Goal: Task Accomplishment & Management: Manage account settings

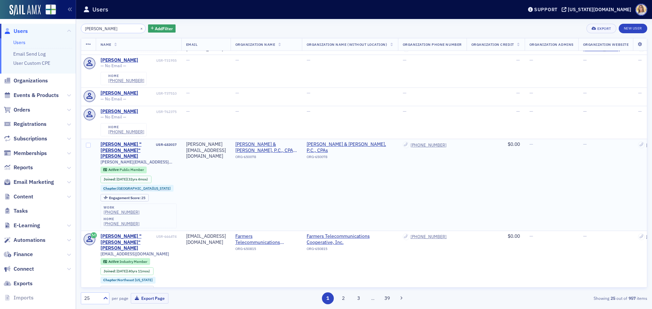
scroll to position [169, 0]
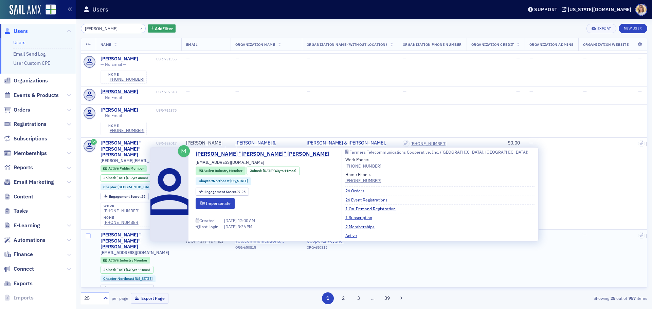
type input "[PERSON_NAME]"
click at [114, 232] on div "[PERSON_NAME] "[PERSON_NAME]" [PERSON_NAME]" at bounding box center [127, 241] width 54 height 18
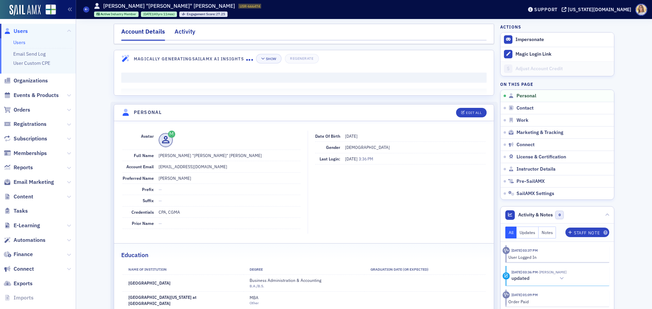
click at [181, 33] on div "Activity" at bounding box center [184, 33] width 21 height 13
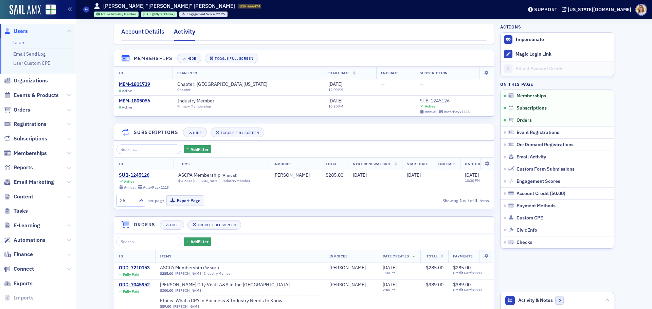
click at [128, 33] on div "Account Details" at bounding box center [142, 33] width 43 height 13
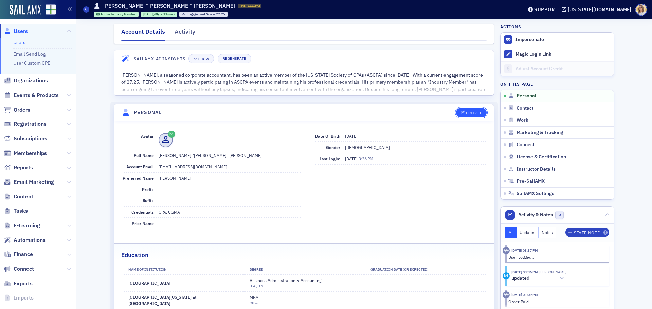
click at [466, 113] on div "Edit All" at bounding box center [474, 113] width 16 height 4
select select "US"
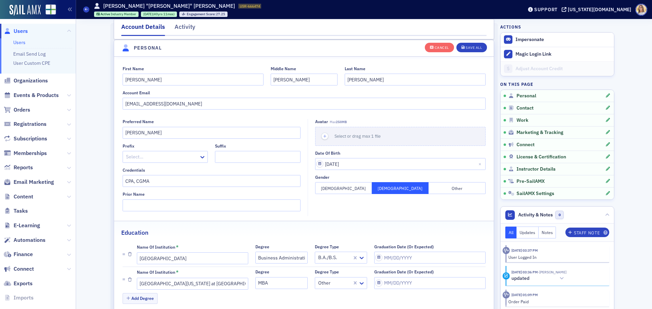
scroll to position [79, 0]
drag, startPoint x: 194, startPoint y: 106, endPoint x: 83, endPoint y: 98, distance: 111.2
paste input "jfjohnsoncpa@icloud"
type input "[EMAIL_ADDRESS][DOMAIN_NAME]"
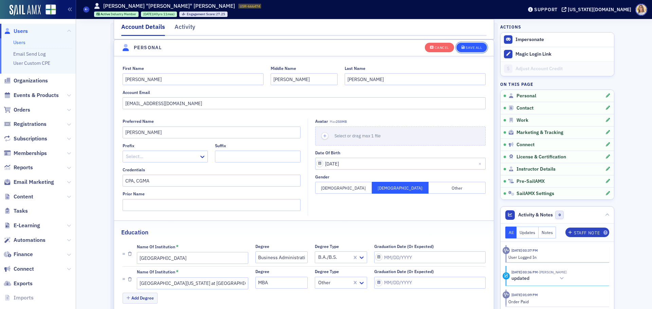
click at [472, 48] on div "Save All" at bounding box center [473, 48] width 16 height 4
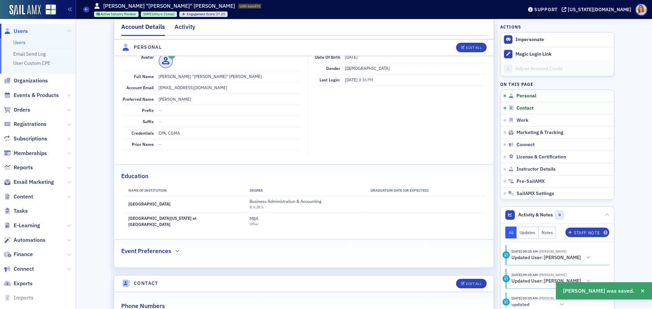
click at [186, 27] on div "Activity" at bounding box center [184, 28] width 21 height 13
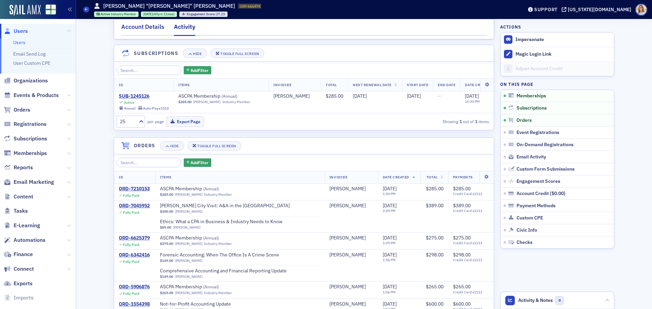
click at [142, 27] on div "Account Details" at bounding box center [142, 28] width 43 height 13
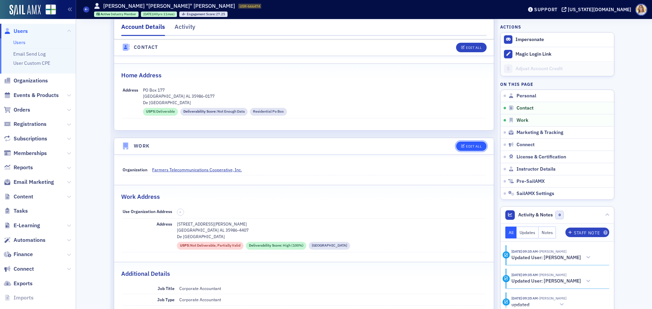
click at [478, 145] on div "Edit All" at bounding box center [474, 147] width 16 height 4
select select "US"
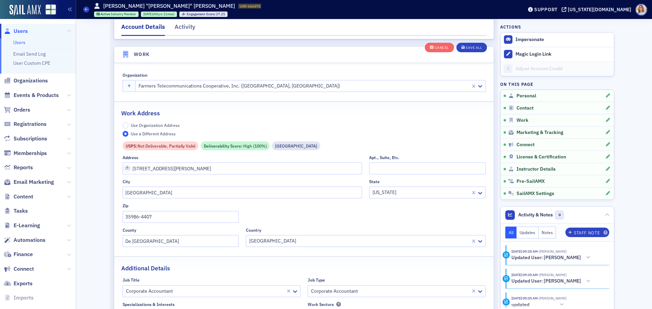
scroll to position [602, 0]
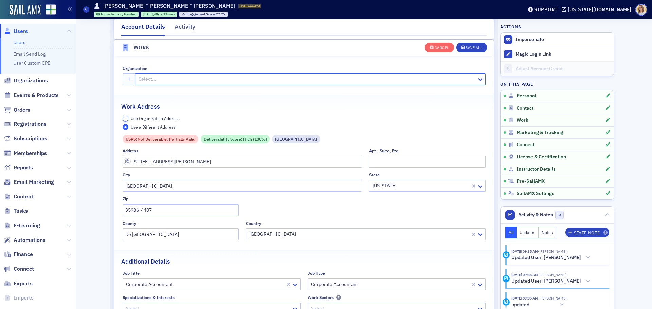
click at [126, 118] on input "Use Organization Address" at bounding box center [126, 119] width 6 height 6
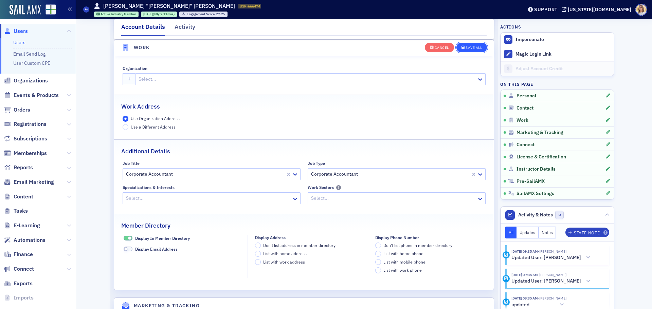
click at [473, 47] on div "Save All" at bounding box center [473, 48] width 16 height 4
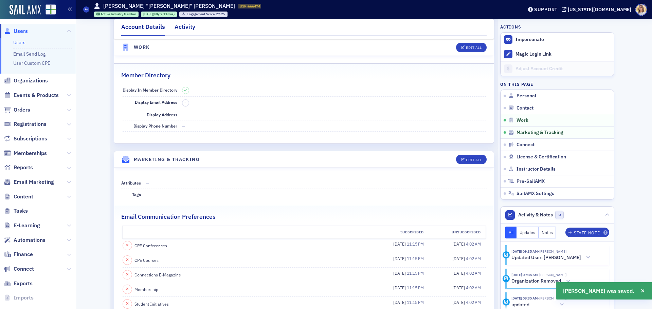
click at [185, 29] on div "Activity" at bounding box center [184, 28] width 21 height 13
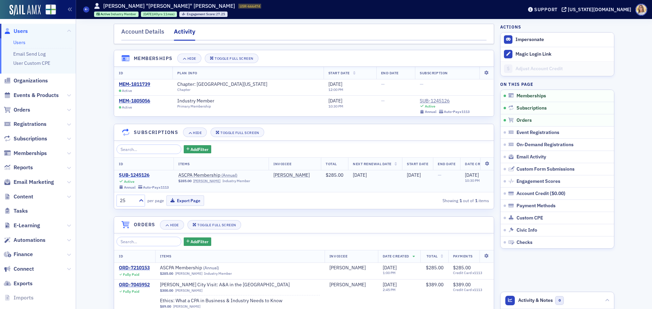
click at [140, 173] on div "SUB-1245126" at bounding box center [144, 175] width 50 height 6
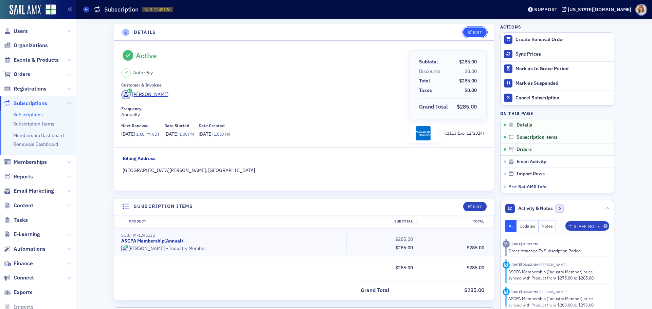
click at [473, 31] on div "Edit" at bounding box center [477, 33] width 8 height 4
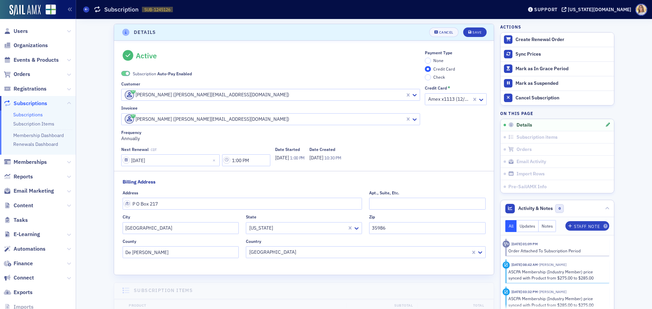
scroll to position [1, 0]
click at [126, 72] on span at bounding box center [128, 72] width 4 height 4
click at [425, 59] on input "None" at bounding box center [428, 59] width 6 height 6
click at [472, 30] on div "Save" at bounding box center [476, 31] width 9 height 4
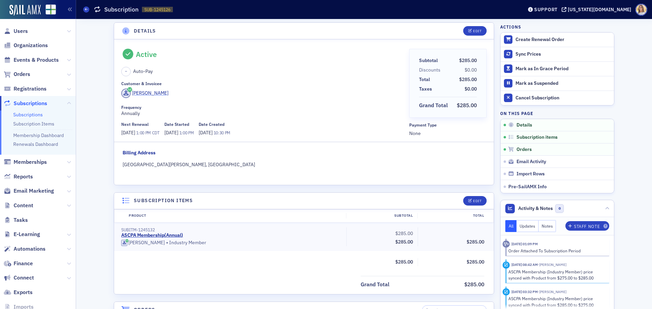
click at [156, 95] on div "Fred Johnson" at bounding box center [150, 93] width 36 height 7
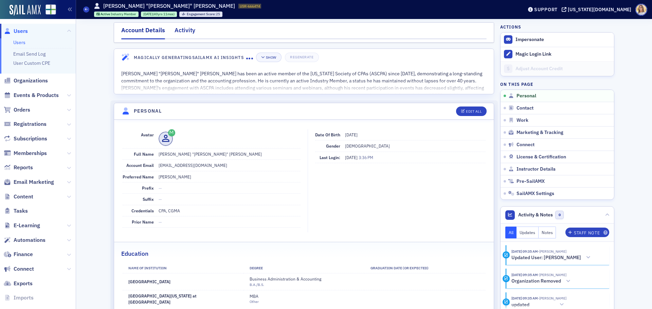
click at [184, 30] on div "Activity" at bounding box center [184, 32] width 21 height 13
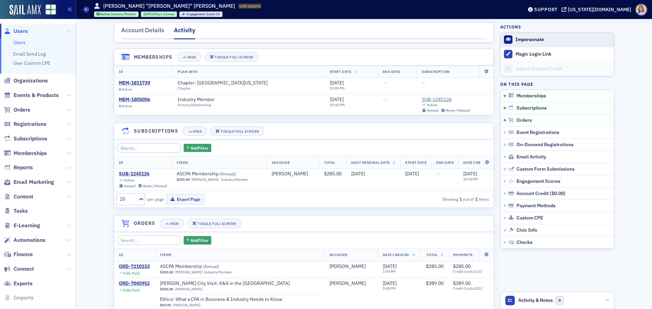
click at [536, 42] on button "Impersonate" at bounding box center [529, 40] width 29 height 6
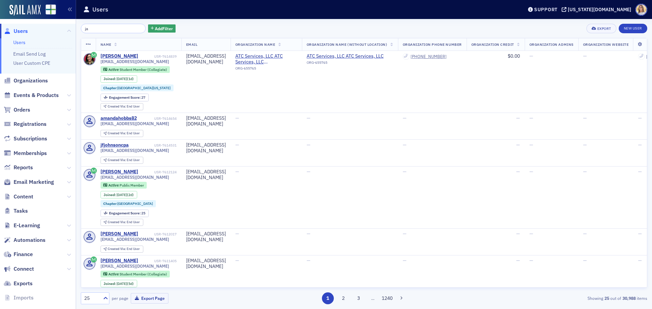
type input "j"
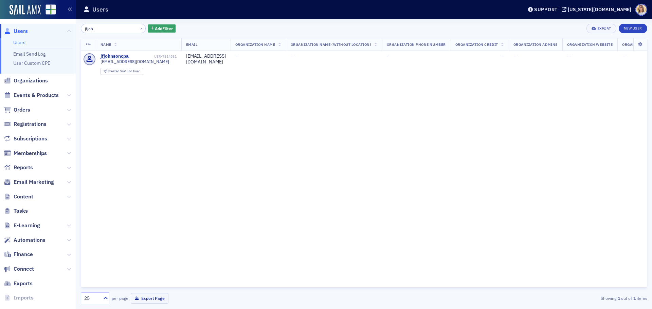
drag, startPoint x: 115, startPoint y: 29, endPoint x: 58, endPoint y: 28, distance: 57.4
click at [58, 28] on div "Users Users Email Send Log User Custom CPE Organizations Events & Products Orde…" at bounding box center [326, 154] width 652 height 309
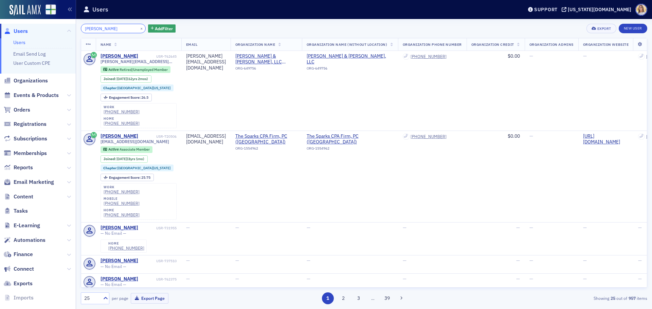
drag, startPoint x: 120, startPoint y: 27, endPoint x: 20, endPoint y: 17, distance: 100.0
click at [26, 19] on div "Users Users Email Send Log User Custom CPE Organizations Events & Products Orde…" at bounding box center [326, 154] width 652 height 309
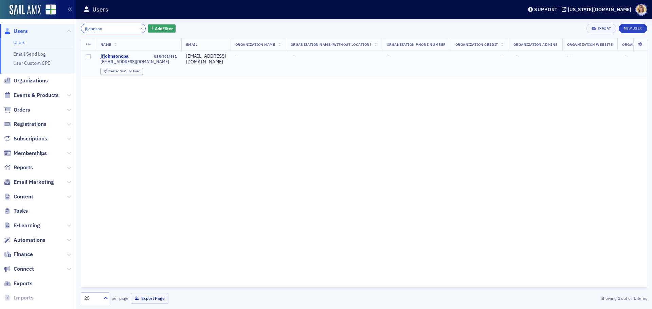
type input "jfjohnson"
click at [113, 57] on div "jfjohnsoncpa" at bounding box center [114, 56] width 28 height 6
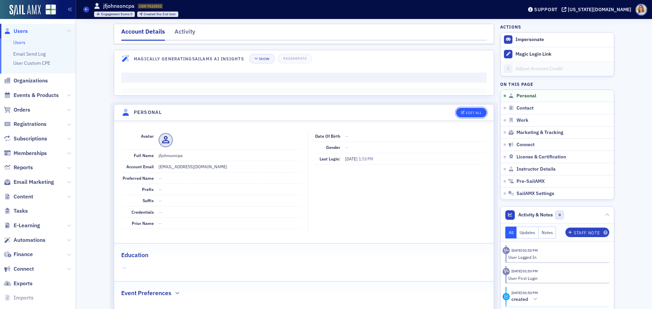
click at [468, 114] on div "Edit All" at bounding box center [474, 113] width 16 height 4
select select "US"
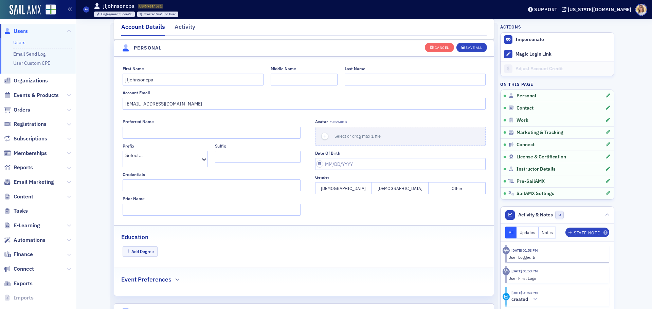
scroll to position [79, 0]
drag, startPoint x: 194, startPoint y: 104, endPoint x: 103, endPoint y: 98, distance: 91.1
drag, startPoint x: 199, startPoint y: 79, endPoint x: 64, endPoint y: 76, distance: 135.4
click at [64, 76] on div "Users Users Email Send Log User Custom CPE Organizations Events & Products Orde…" at bounding box center [326, 154] width 652 height 309
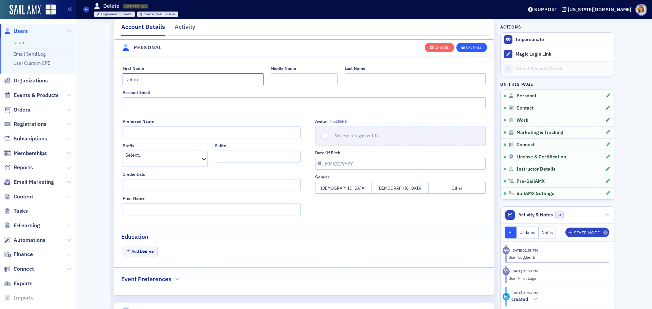
type input "Delete"
click at [466, 48] on div "Save All" at bounding box center [473, 48] width 16 height 4
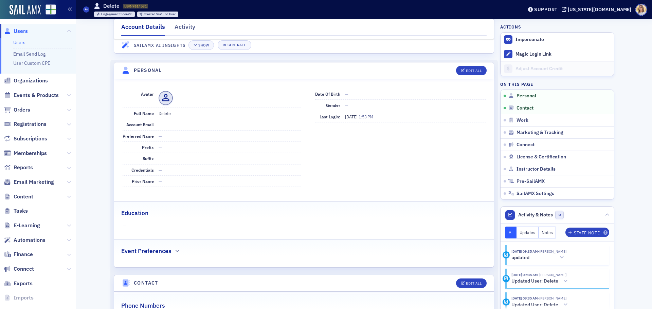
scroll to position [0, 0]
